Goal: Find specific page/section: Find specific page/section

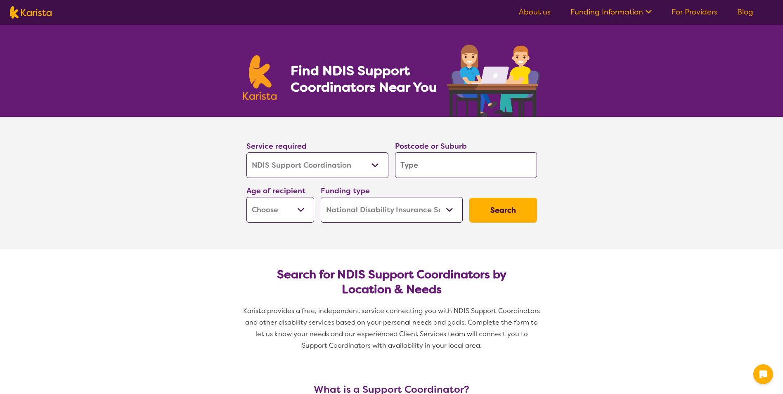
select select "NDIS Support Coordination"
select select "NDIS"
select select "NDIS Support Coordination"
select select "NDIS"
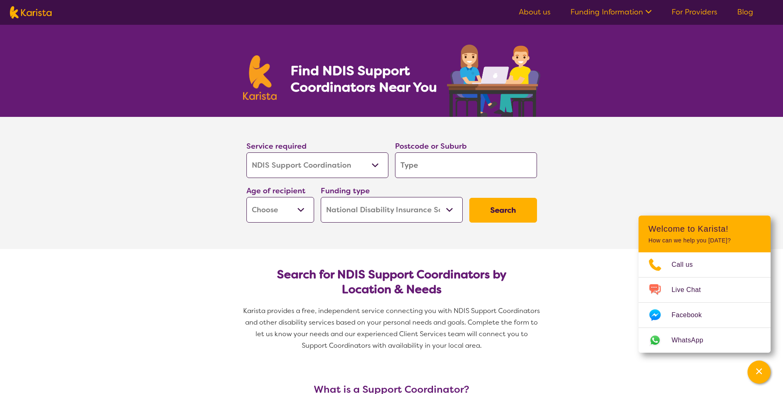
click at [418, 161] on input "search" at bounding box center [466, 165] width 142 height 26
type input "2"
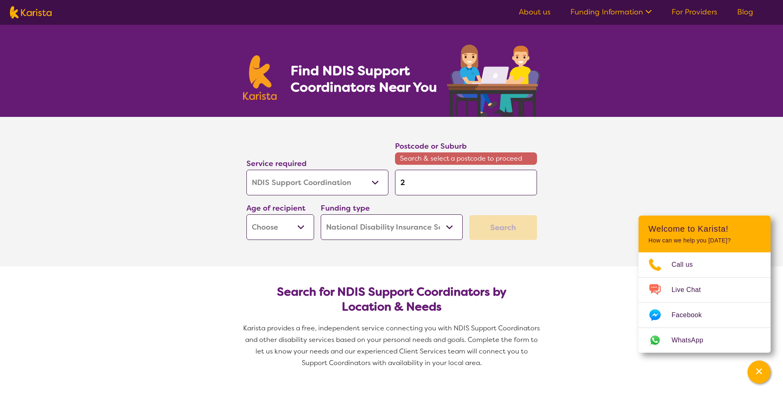
type input "23"
type input "232"
type input "2320"
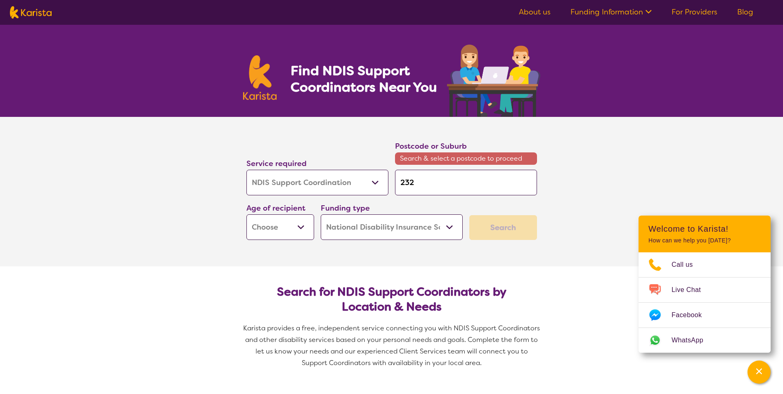
type input "2320"
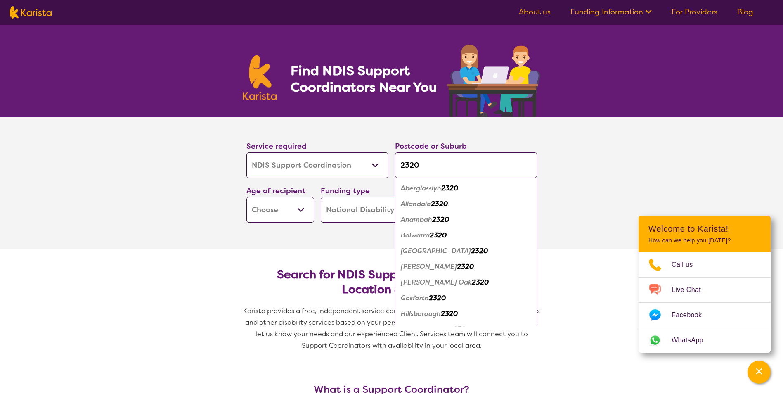
type input "2320"
click at [699, 201] on section "Service required Allied Health Assistant Assessment ([MEDICAL_DATA] or [MEDICAL…" at bounding box center [391, 183] width 783 height 132
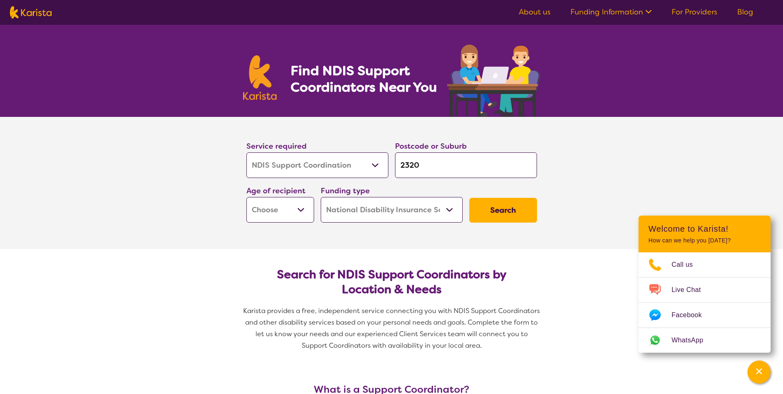
click at [506, 201] on button "Search" at bounding box center [503, 210] width 68 height 25
